Goal: Task Accomplishment & Management: Use online tool/utility

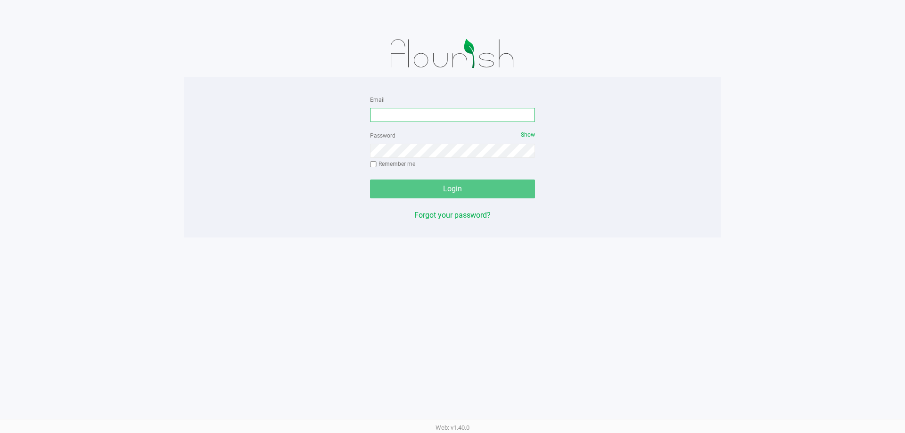
click at [450, 116] on input "Email" at bounding box center [452, 115] width 165 height 14
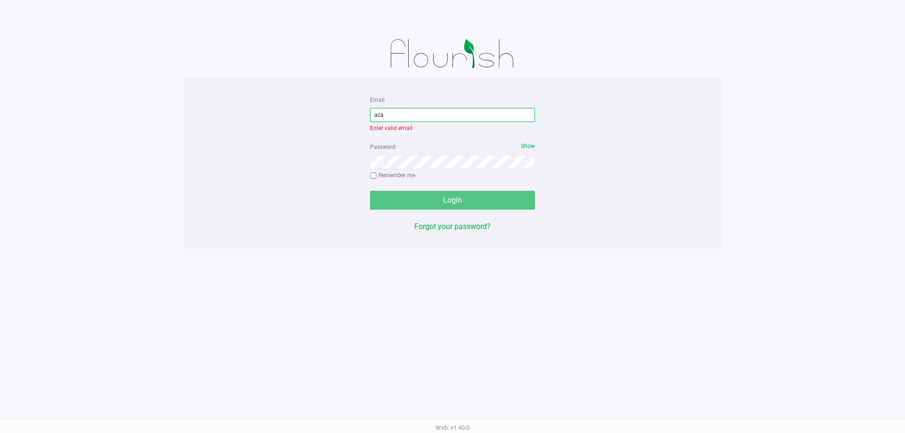
click at [447, 111] on input "aca" at bounding box center [452, 115] width 165 height 14
type input "[EMAIL_ADDRESS][DOMAIN_NAME]"
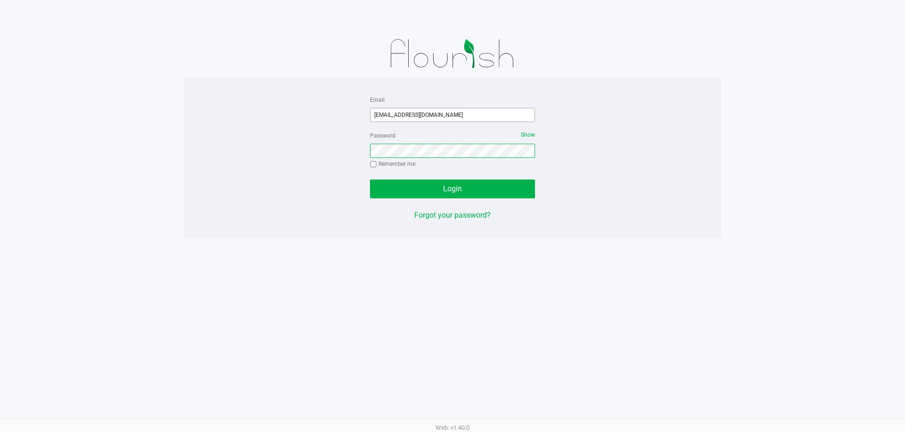
click at [370, 180] on button "Login" at bounding box center [452, 189] width 165 height 19
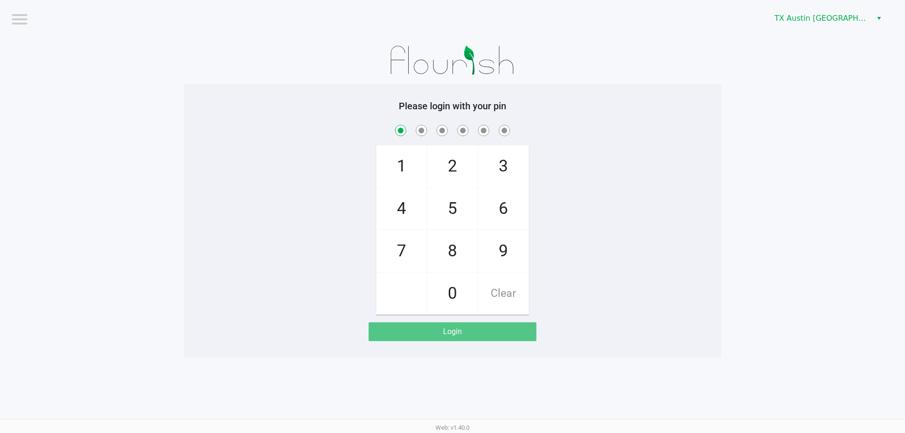
checkbox input "true"
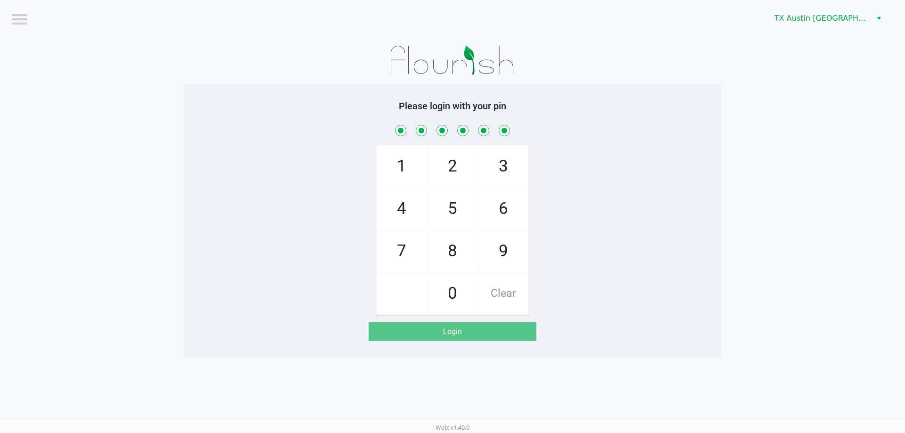
checkbox input "true"
